Goal: Task Accomplishment & Management: Manage account settings

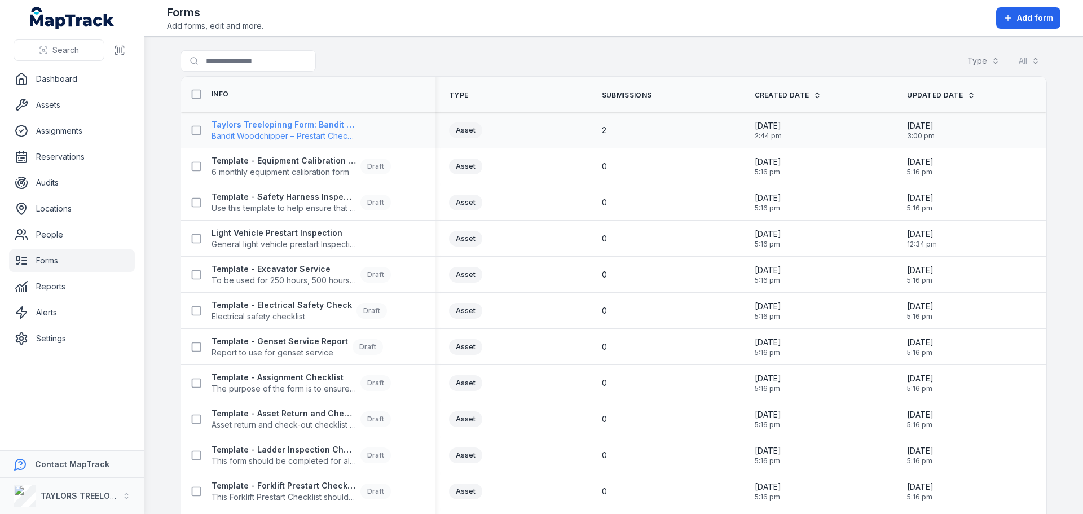
click at [331, 132] on span "Bandit Woodchipper – Prestart Checklist" at bounding box center [284, 135] width 144 height 11
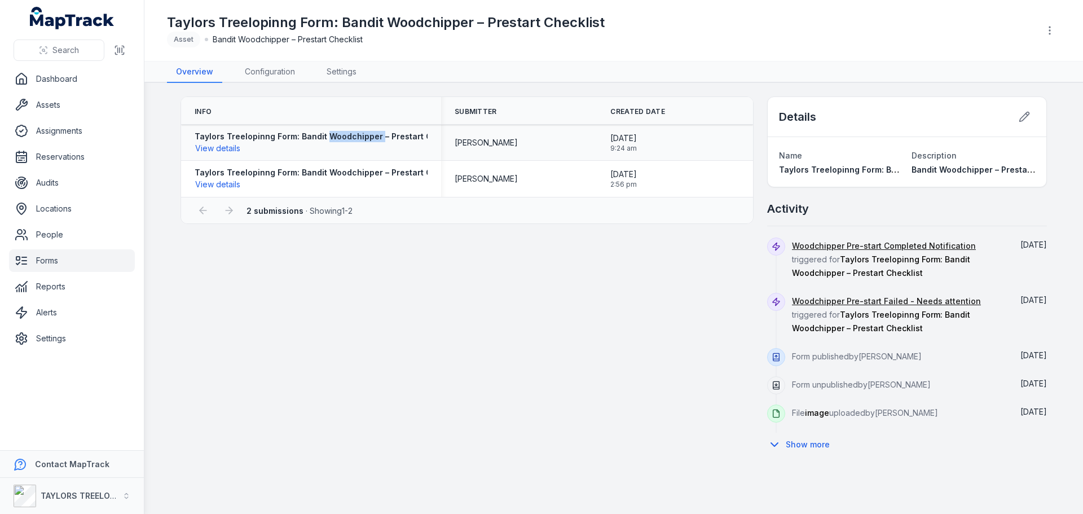
click at [331, 132] on strong "Taylors Treelopinng Form: Bandit Woodchipper – Prestart Checklist" at bounding box center [329, 136] width 269 height 11
drag, startPoint x: 463, startPoint y: 292, endPoint x: 473, endPoint y: 291, distance: 9.7
click at [465, 292] on div "Info Submitter Created Date Taylors Treelopinng Form: Bandit Woodchipper – Pres…" at bounding box center [614, 276] width 867 height 360
click at [1028, 118] on icon at bounding box center [1024, 116] width 11 height 11
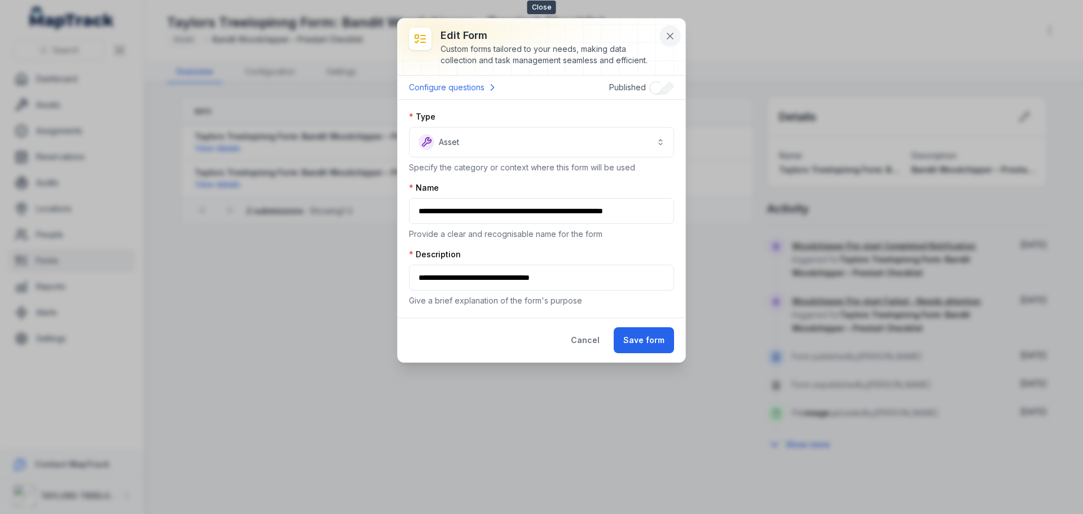
click at [663, 33] on button at bounding box center [670, 35] width 21 height 21
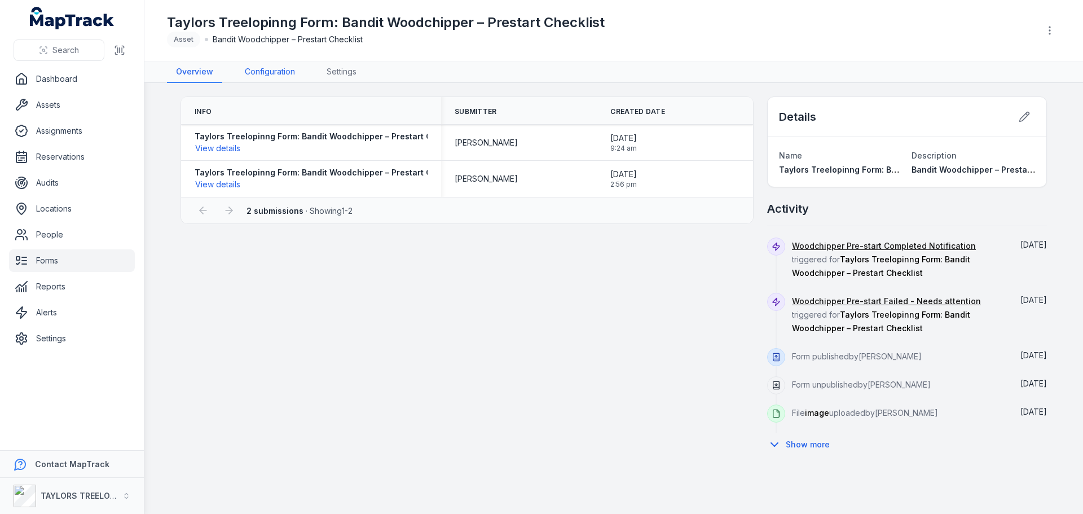
drag, startPoint x: 267, startPoint y: 67, endPoint x: 288, endPoint y: 77, distance: 23.2
click at [267, 67] on link "Configuration" at bounding box center [270, 72] width 68 height 21
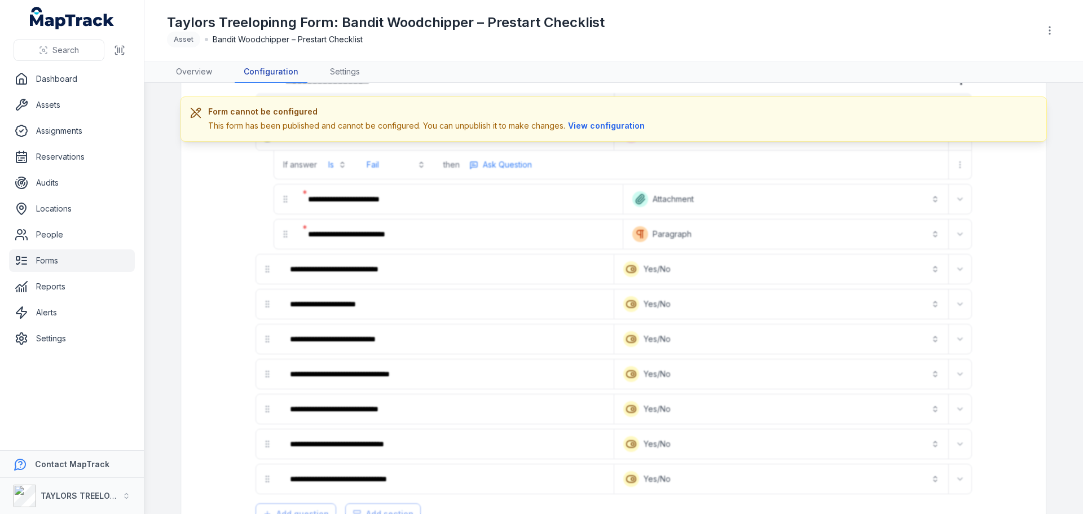
scroll to position [113, 0]
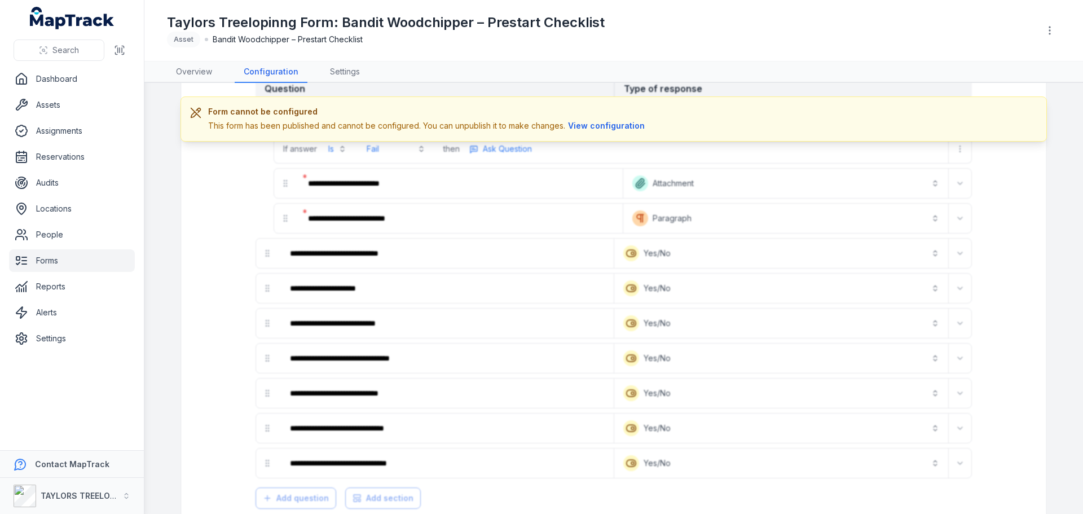
click at [581, 124] on button "View configuration" at bounding box center [606, 126] width 82 height 12
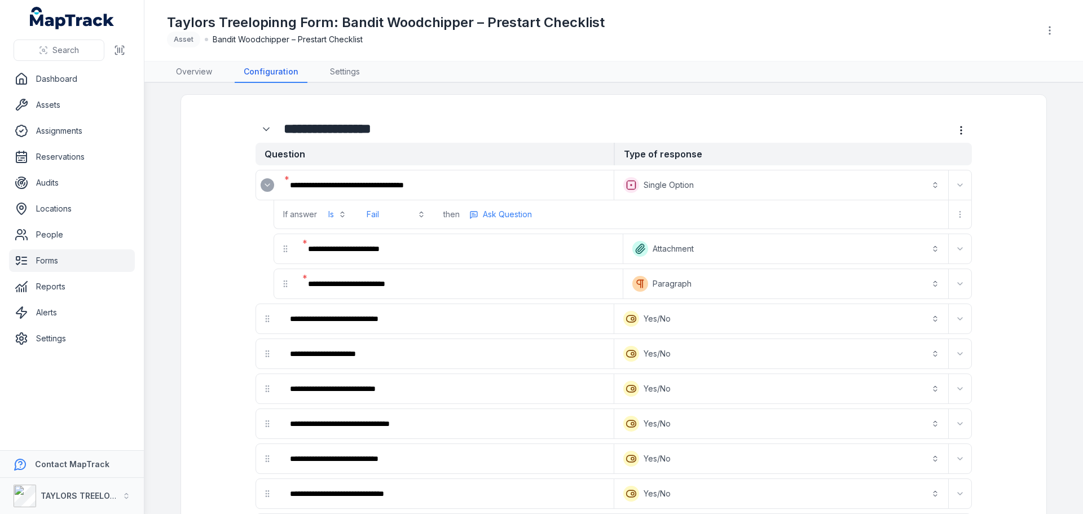
scroll to position [0, 0]
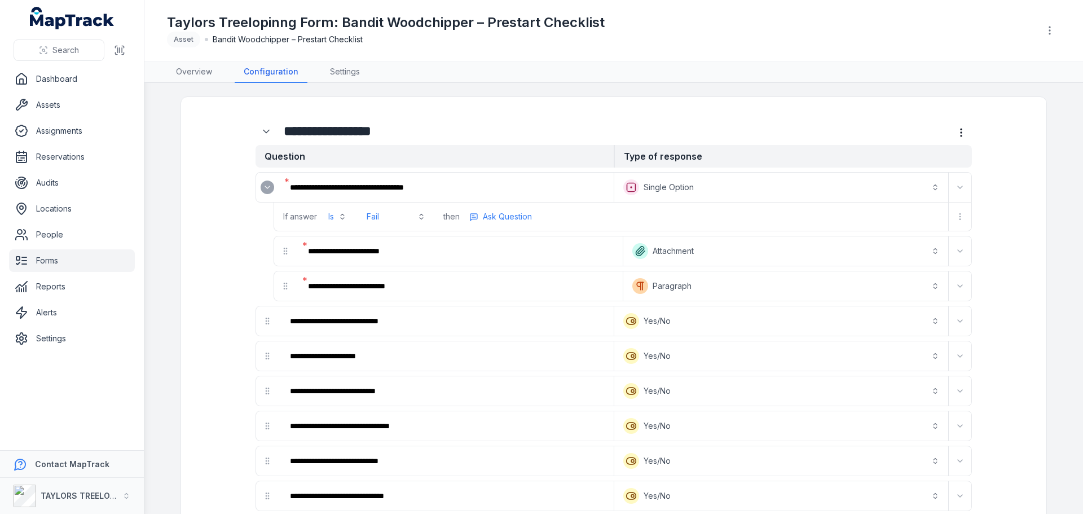
click at [266, 187] on icon "Expand" at bounding box center [267, 187] width 9 height 9
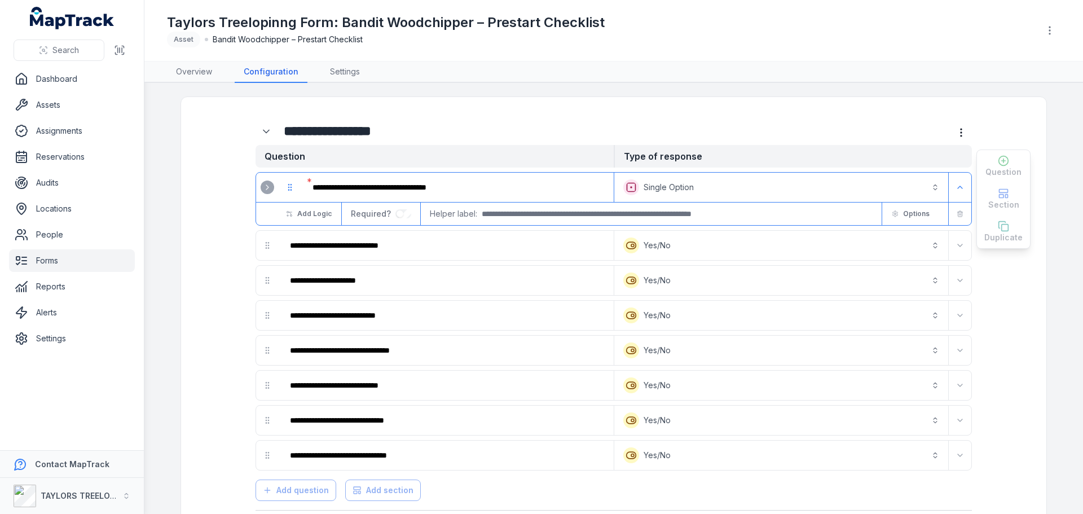
click at [49, 259] on link "Forms" at bounding box center [72, 260] width 126 height 23
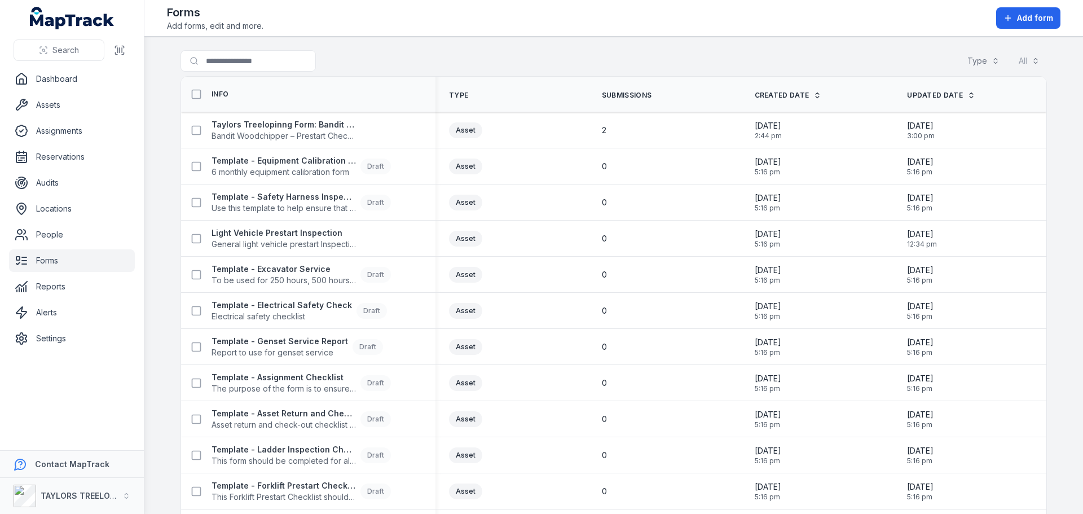
click at [814, 94] on icon at bounding box center [818, 95] width 8 height 8
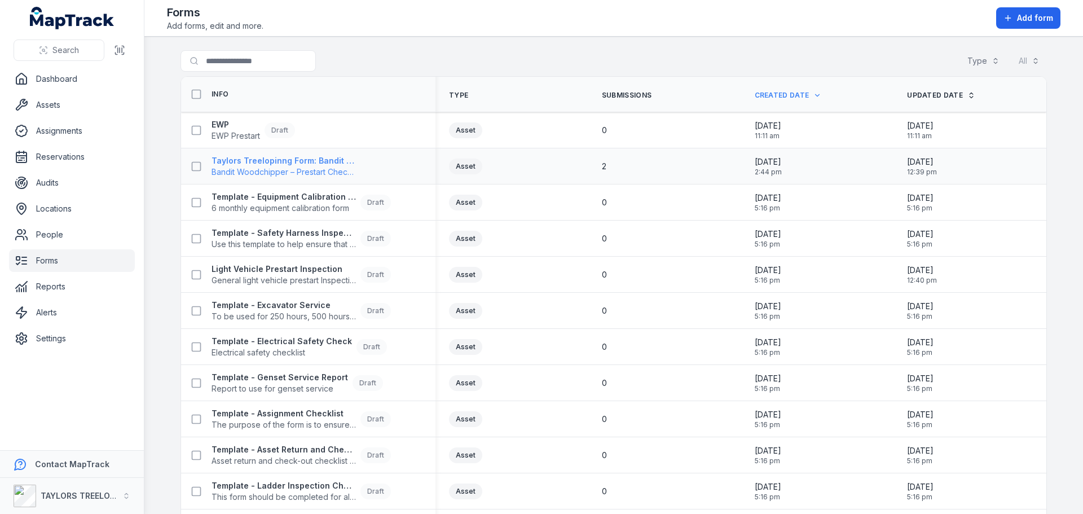
click at [328, 165] on strong "Taylors Treelopinng Form: Bandit Woodchipper – Prestart Checklist" at bounding box center [284, 160] width 144 height 11
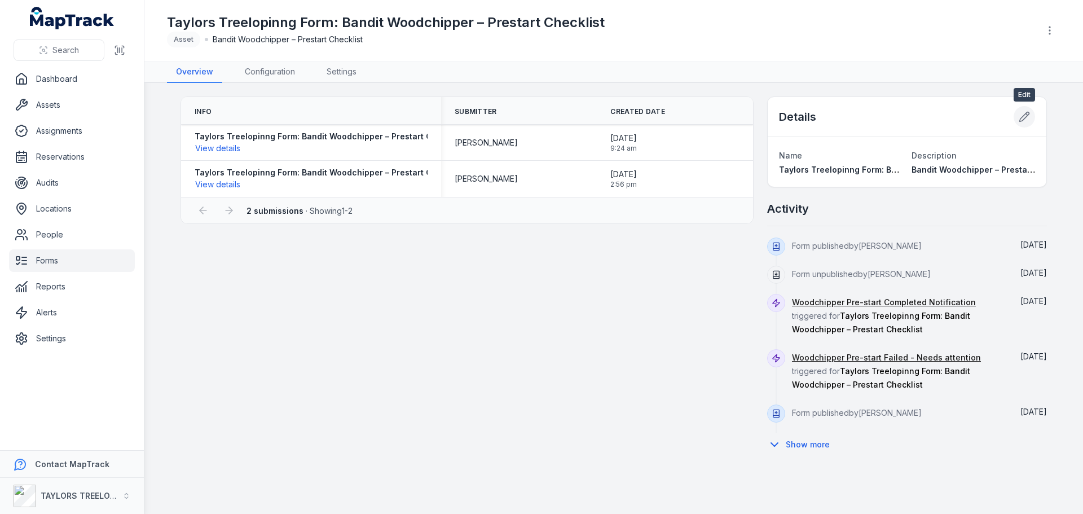
click at [1026, 117] on icon at bounding box center [1025, 117] width 10 height 10
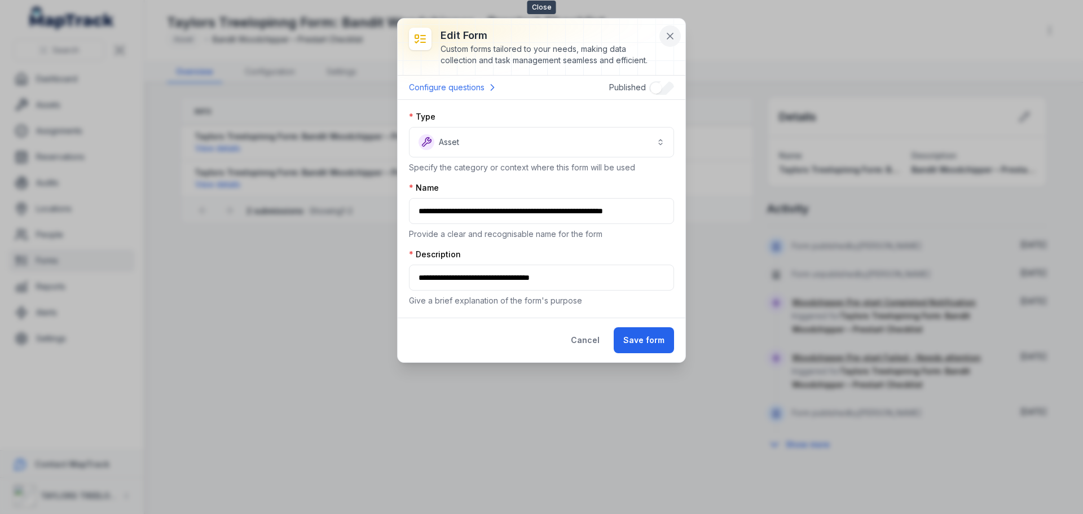
drag, startPoint x: 667, startPoint y: 35, endPoint x: 661, endPoint y: 37, distance: 7.1
click at [665, 36] on icon at bounding box center [670, 35] width 11 height 11
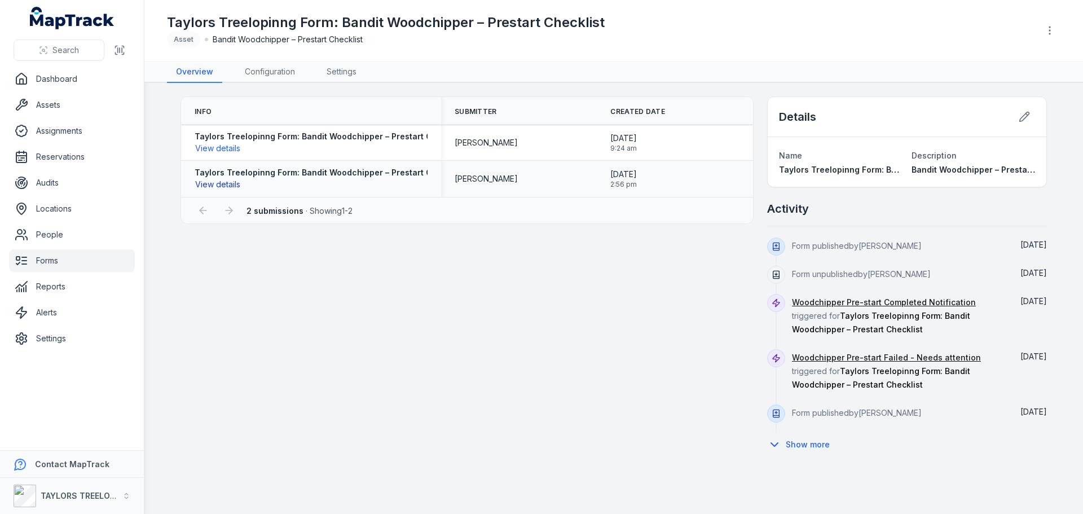
click at [219, 186] on button "View details" at bounding box center [218, 184] width 46 height 12
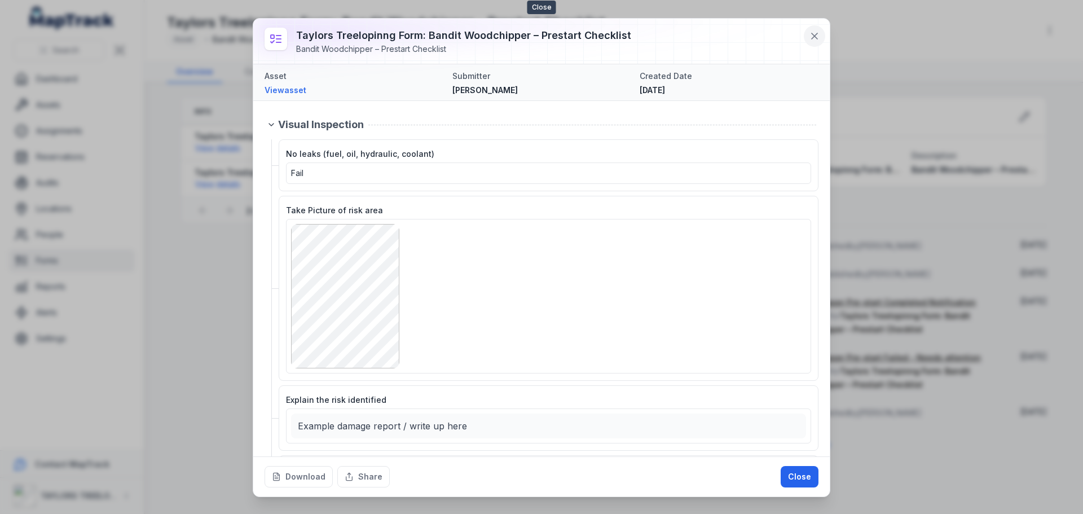
drag, startPoint x: 819, startPoint y: 36, endPoint x: 796, endPoint y: 36, distance: 23.1
click at [818, 36] on icon at bounding box center [814, 35] width 11 height 11
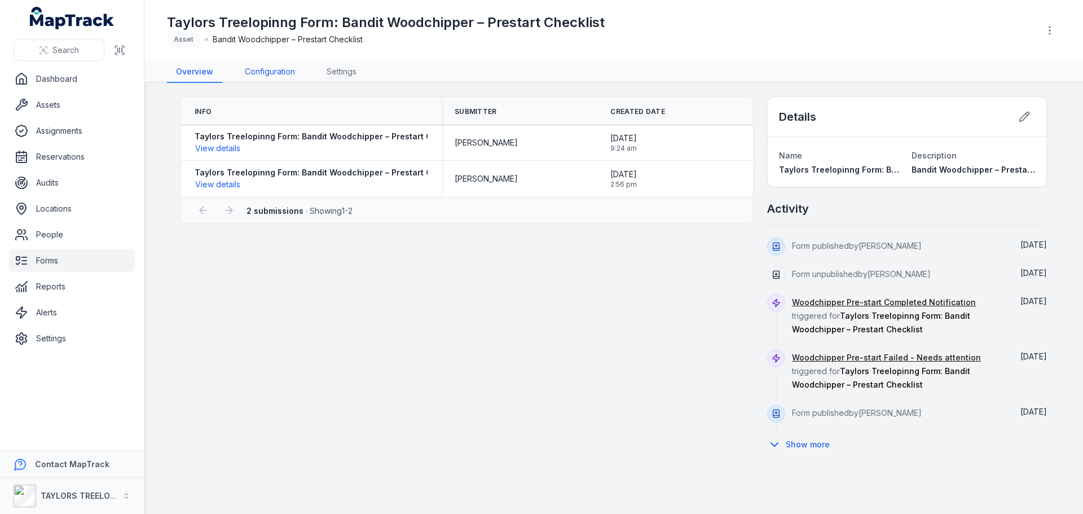
click at [274, 72] on link "Configuration" at bounding box center [270, 72] width 68 height 21
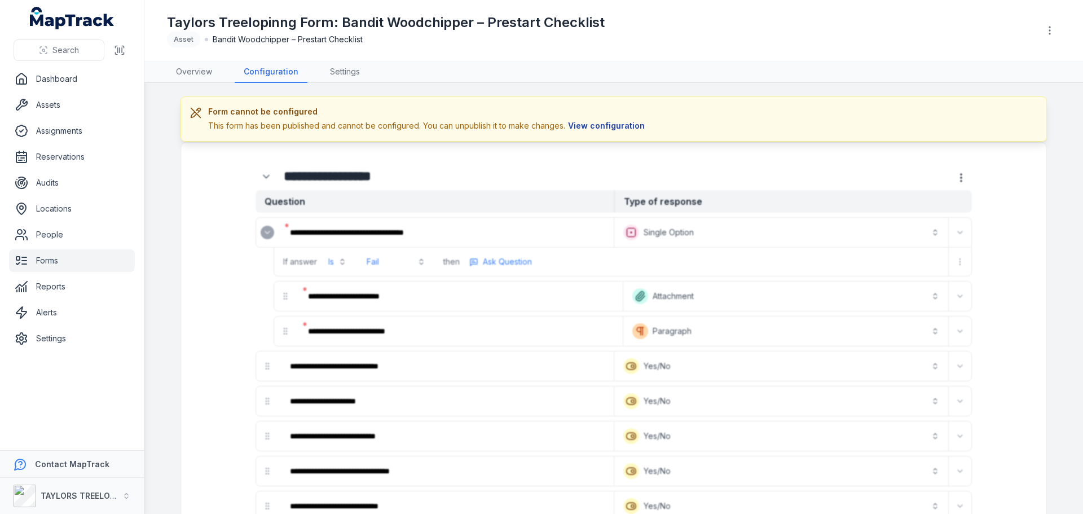
click at [593, 125] on button "View configuration" at bounding box center [606, 126] width 82 height 12
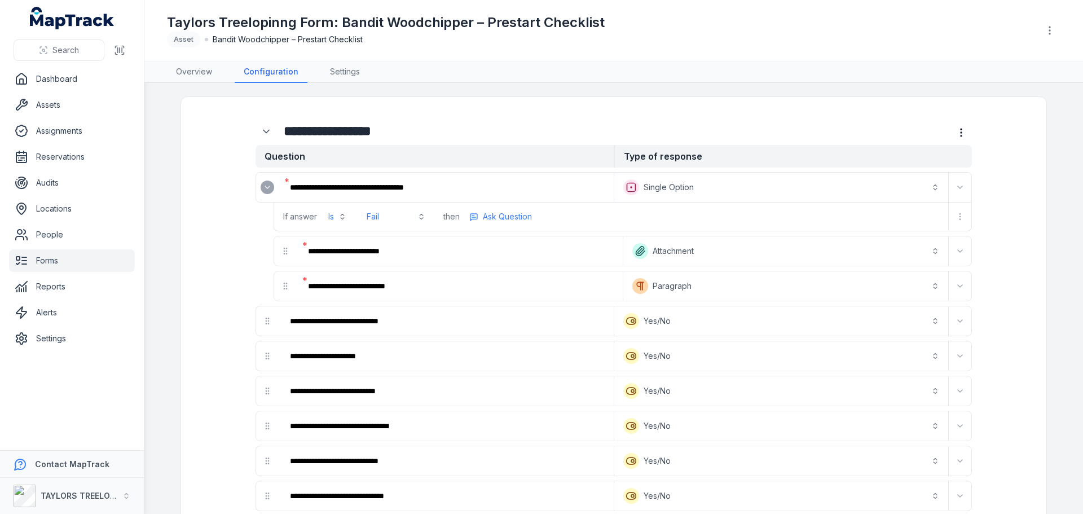
click at [263, 187] on icon "Expand" at bounding box center [267, 187] width 9 height 9
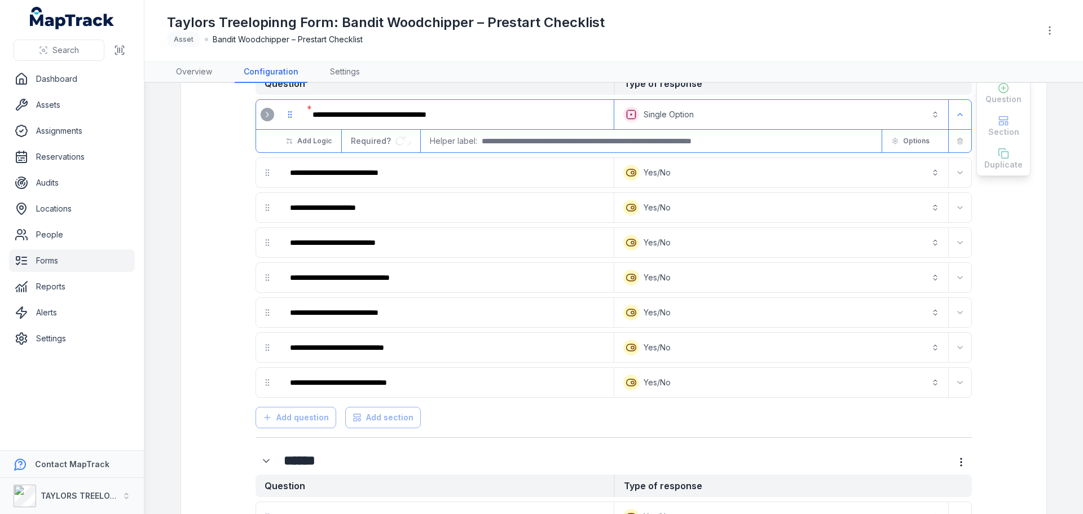
scroll to position [72, 0]
click at [1050, 34] on circle "button" at bounding box center [1049, 33] width 1 height 1
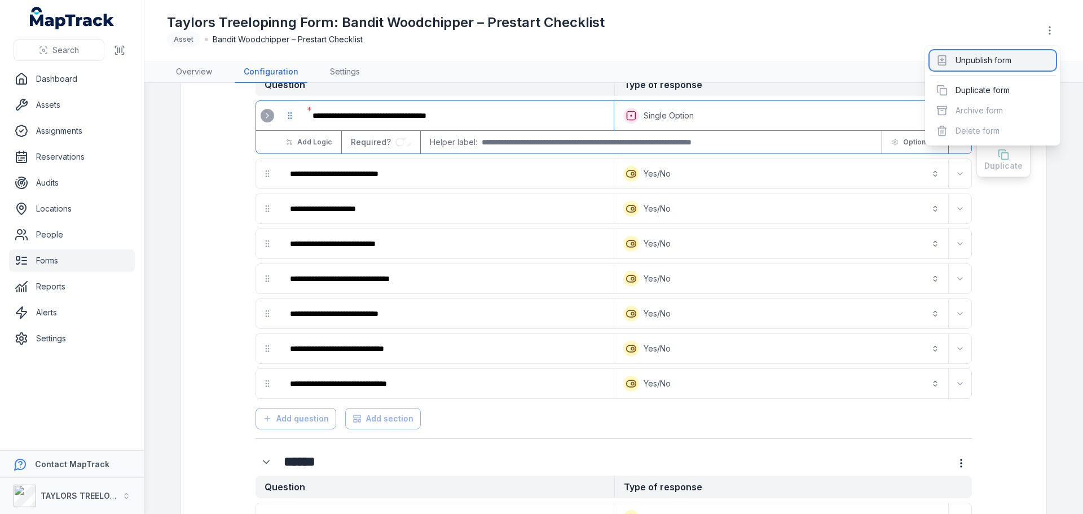
click at [974, 61] on div "Unpublish form" at bounding box center [993, 60] width 126 height 20
